Goal: Transaction & Acquisition: Purchase product/service

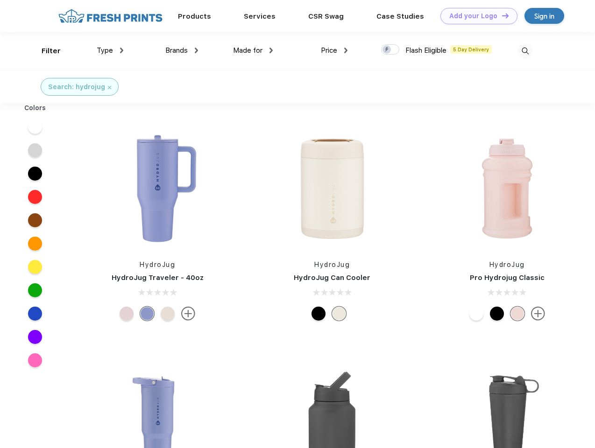
click at [475, 16] on link "Add your Logo Design Tool" at bounding box center [478, 16] width 77 height 16
click at [0, 0] on div "Design Tool" at bounding box center [0, 0] width 0 height 0
click at [501, 15] on link "Add your Logo Design Tool" at bounding box center [478, 16] width 77 height 16
click at [45, 51] on div "Filter" at bounding box center [51, 51] width 19 height 11
click at [110, 50] on span "Type" at bounding box center [105, 50] width 16 height 8
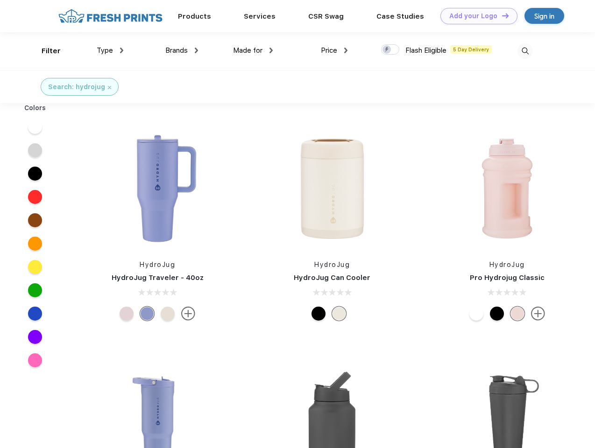
click at [182, 50] on span "Brands" at bounding box center [176, 50] width 22 height 8
click at [253, 50] on span "Made for" at bounding box center [247, 50] width 29 height 8
click at [334, 50] on span "Price" at bounding box center [329, 50] width 16 height 8
click at [390, 50] on div at bounding box center [390, 49] width 18 height 10
click at [387, 50] on input "checkbox" at bounding box center [384, 47] width 6 height 6
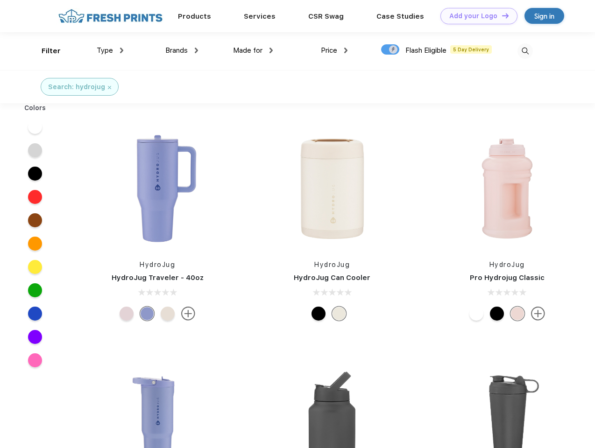
click at [525, 51] on img at bounding box center [524, 50] width 15 height 15
